Goal: Find specific page/section: Find specific page/section

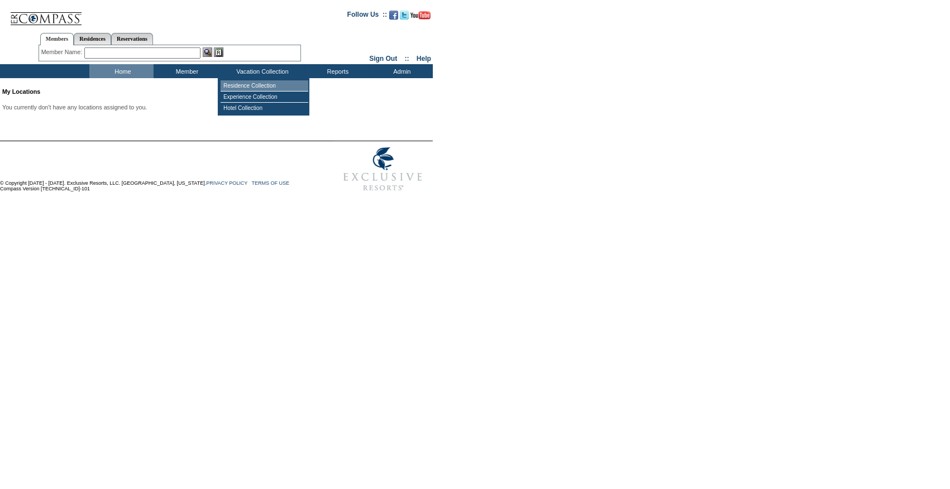
click at [244, 85] on td "Residence Collection" at bounding box center [265, 85] width 88 height 11
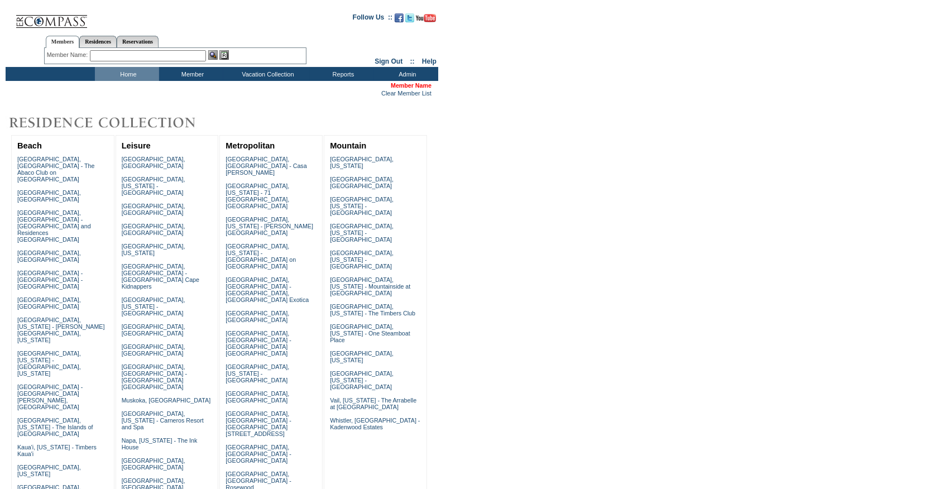
click at [111, 54] on input "text" at bounding box center [148, 55] width 116 height 11
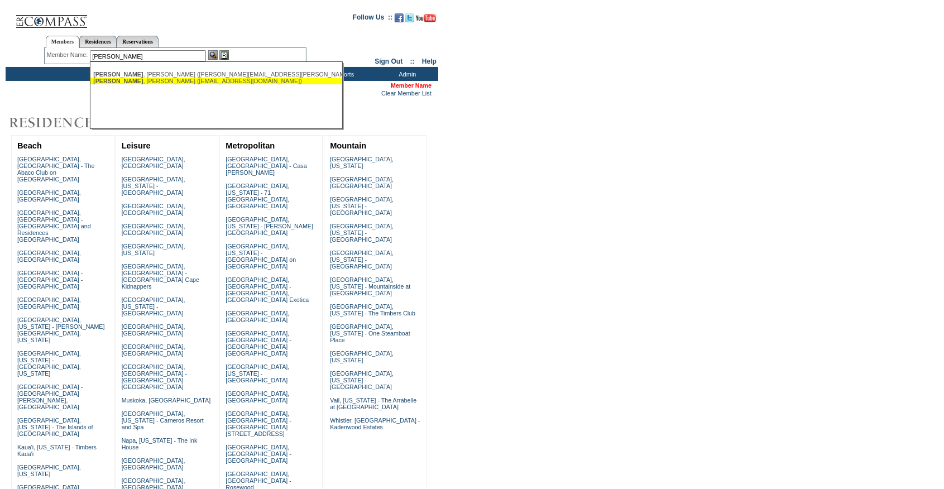
click at [114, 80] on span "[PERSON_NAME]" at bounding box center [118, 81] width 50 height 7
type input "[PERSON_NAME] ([EMAIL_ADDRESS][DOMAIN_NAME])"
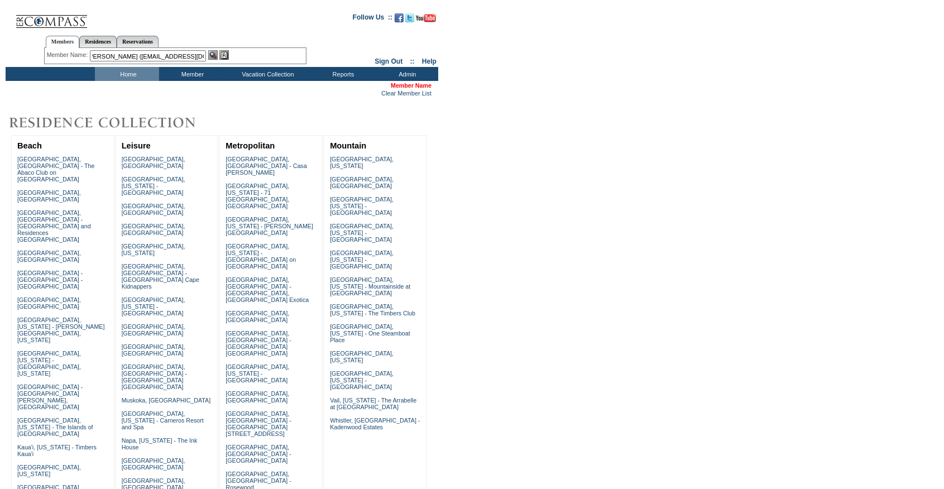
scroll to position [0, 8]
drag, startPoint x: 145, startPoint y: 56, endPoint x: 201, endPoint y: 55, distance: 56.4
click at [201, 55] on input "[PERSON_NAME] ([EMAIL_ADDRESS][DOMAIN_NAME])" at bounding box center [148, 55] width 116 height 11
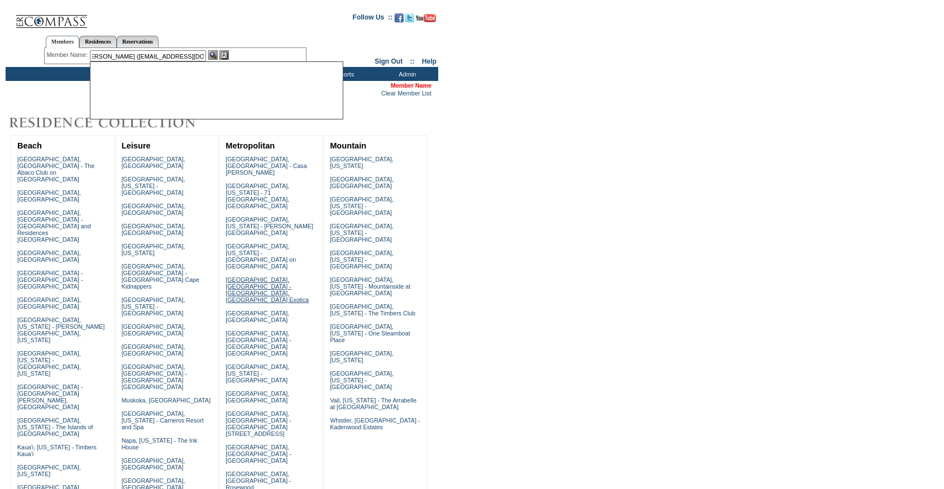
scroll to position [0, 0]
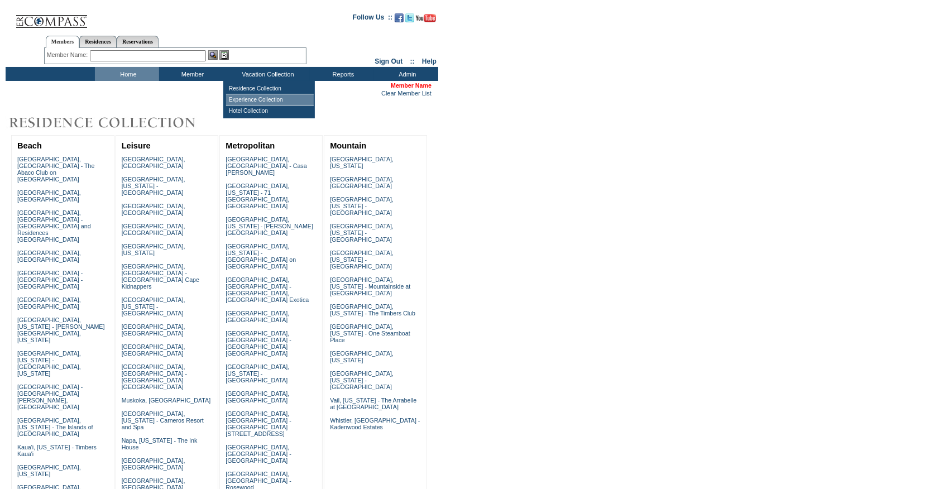
click at [269, 98] on td "Experience Collection" at bounding box center [270, 99] width 88 height 11
